Goal: Information Seeking & Learning: Learn about a topic

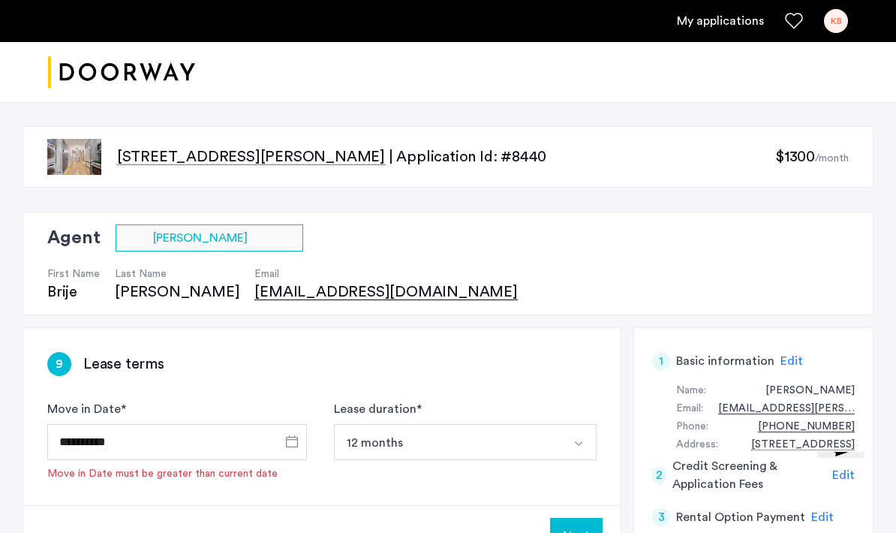
click at [702, 26] on link "My applications" at bounding box center [720, 21] width 87 height 18
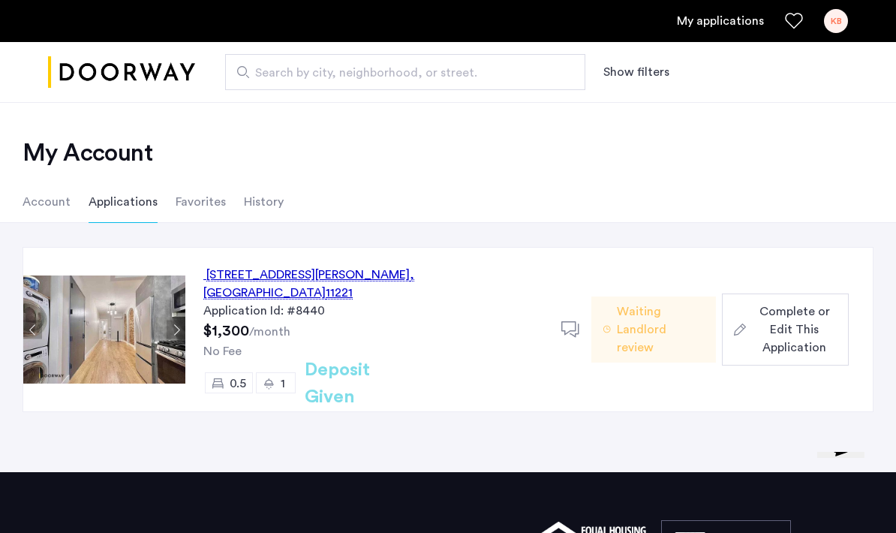
click at [149, 59] on img "Cazamio logo" at bounding box center [121, 72] width 147 height 56
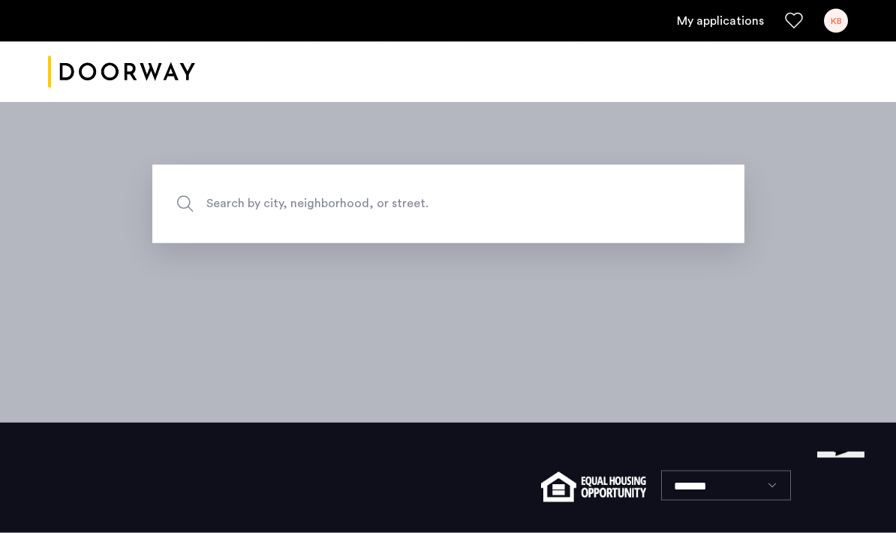
scroll to position [117, 0]
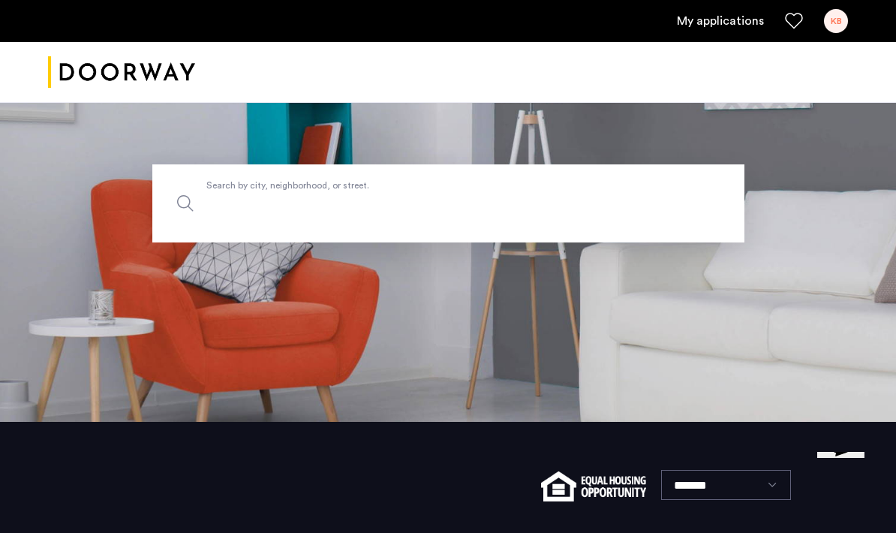
click at [660, 225] on input "Search by city, neighborhood, or street." at bounding box center [448, 203] width 592 height 78
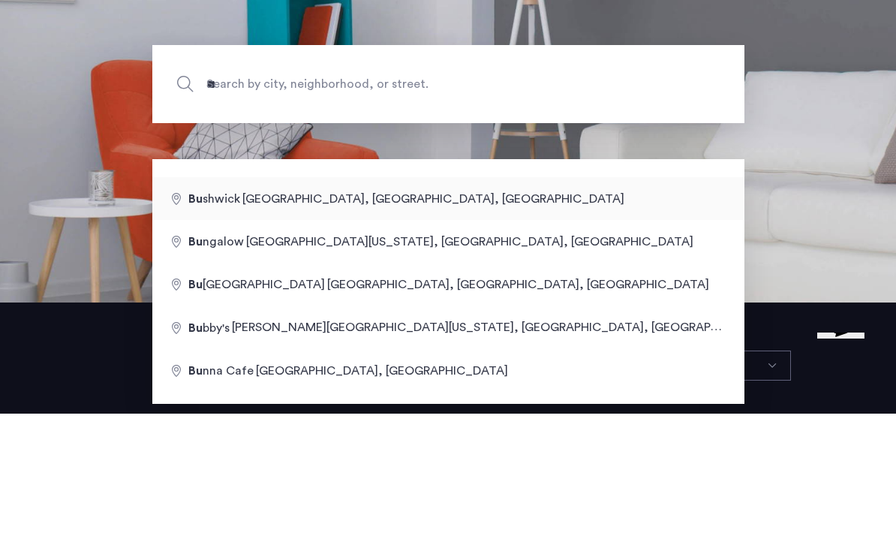
type input "**********"
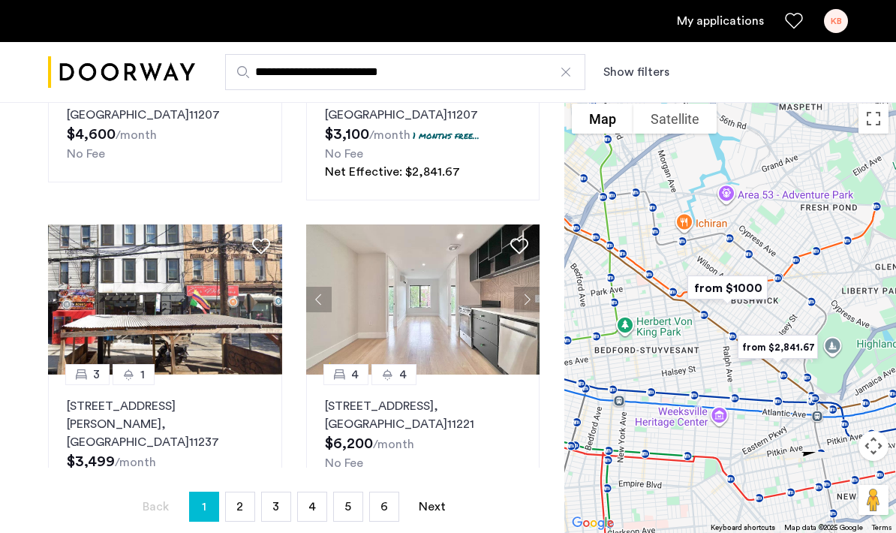
scroll to position [237, 0]
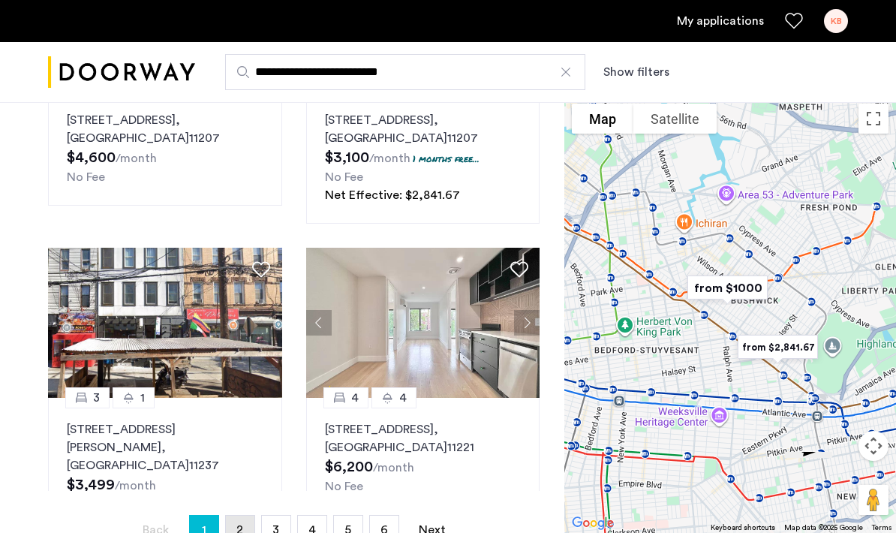
click at [245, 532] on link "page 2" at bounding box center [240, 530] width 29 height 29
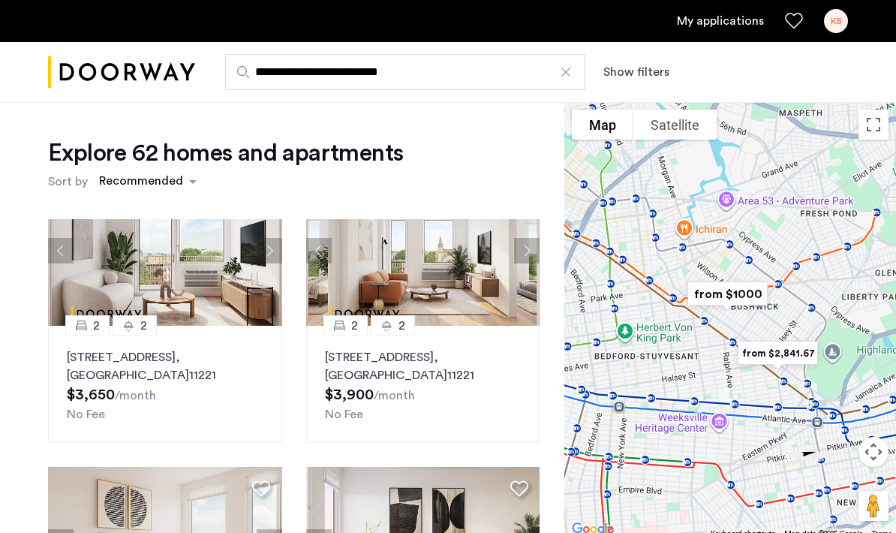
click at [647, 80] on button "Show filters" at bounding box center [636, 72] width 66 height 18
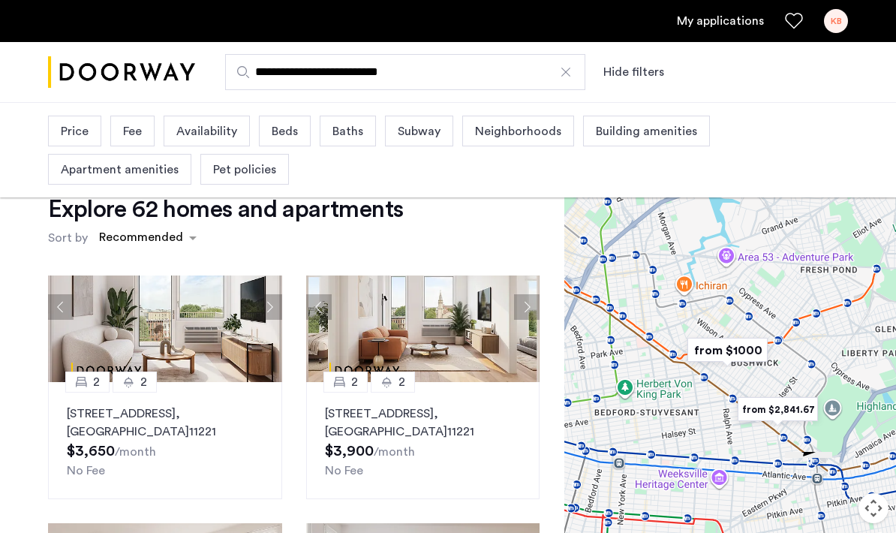
click at [504, 228] on div "Explore 62 homes and apartments Sort by Recommended" at bounding box center [294, 222] width 492 height 57
